Goal: Information Seeking & Learning: Learn about a topic

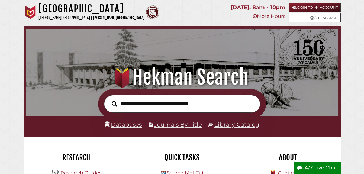
scroll to position [103, 309]
click at [123, 125] on link "Databases" at bounding box center [123, 124] width 37 height 7
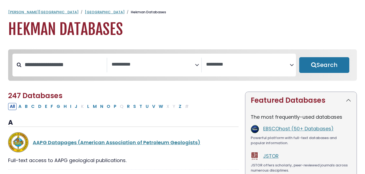
select select "Database Subject Filter"
select select "Database Vendors Filter"
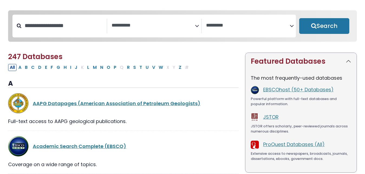
scroll to position [40, 0]
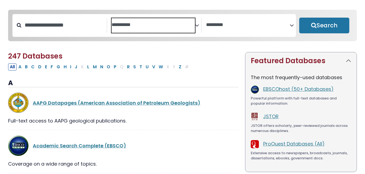
click at [170, 31] on span "Search filters" at bounding box center [154, 25] width 84 height 15
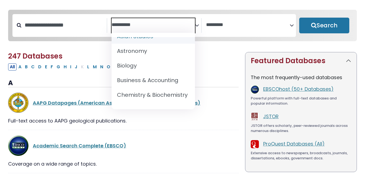
scroll to position [52, 0]
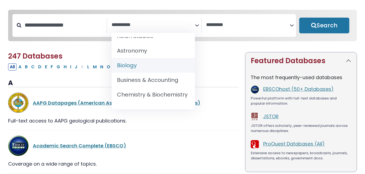
select select "*****"
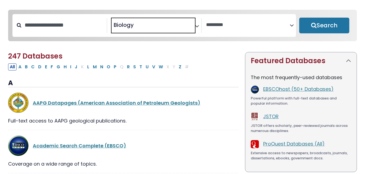
scroll to position [35, 0]
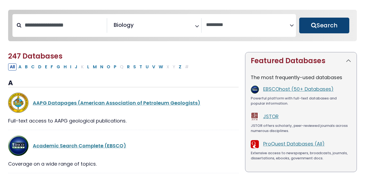
click at [321, 30] on button "Search" at bounding box center [324, 26] width 50 height 16
select select "Database Vendors Filter"
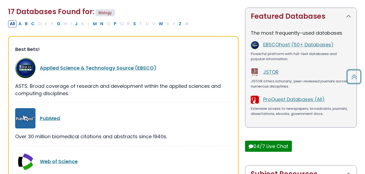
scroll to position [86, 0]
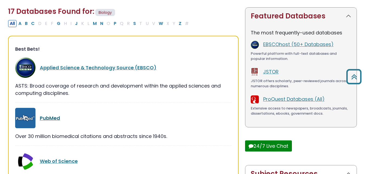
click at [57, 121] on link "PubMed" at bounding box center [50, 118] width 20 height 7
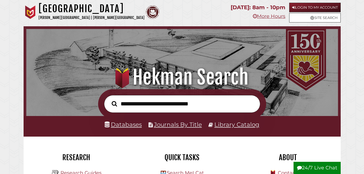
scroll to position [103, 309]
type input "**********"
click at [109, 99] on button "Search" at bounding box center [114, 103] width 11 height 8
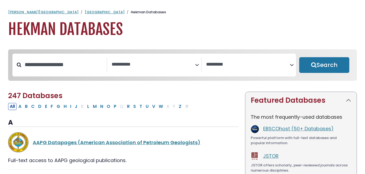
select select "Database Subject Filter"
select select "Database Vendors Filter"
click at [196, 65] on icon "Search filters" at bounding box center [197, 64] width 4 height 8
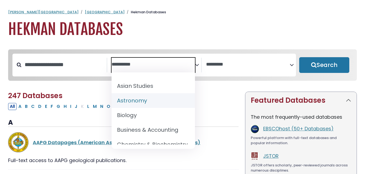
scroll to position [42, 0]
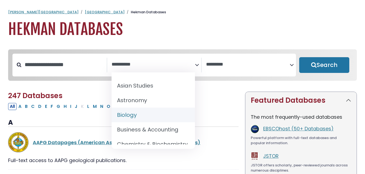
select select "*****"
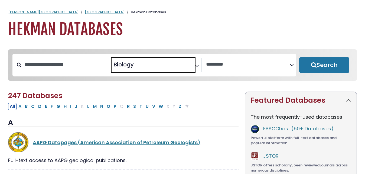
scroll to position [35, 0]
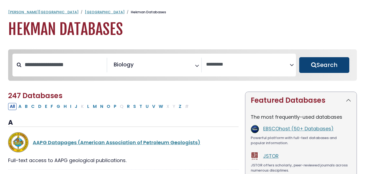
click at [313, 60] on button "Search" at bounding box center [324, 65] width 50 height 16
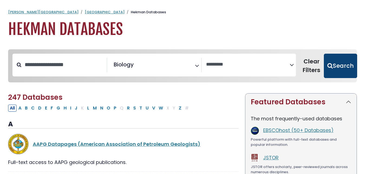
select select "Database Vendors Filter"
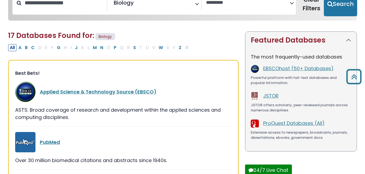
scroll to position [62, 0]
click at [49, 143] on link "PubMed" at bounding box center [50, 142] width 20 height 7
